Goal: Navigation & Orientation: Find specific page/section

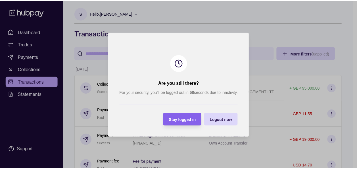
scroll to position [148, 0]
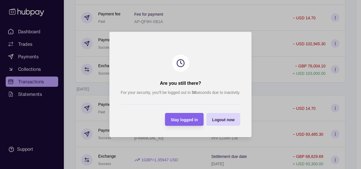
click at [180, 119] on span "Stay logged in" at bounding box center [184, 119] width 27 height 5
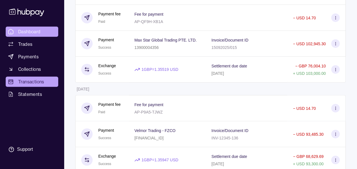
click at [27, 28] on span "Dashboard" at bounding box center [29, 31] width 22 height 7
